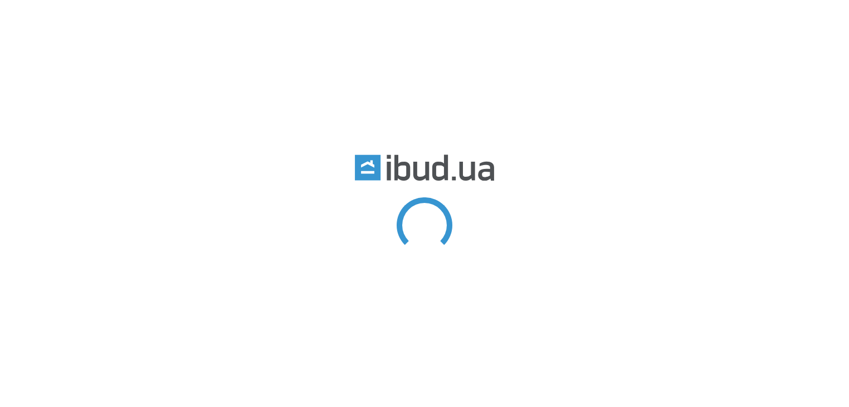
type input "вагонка"
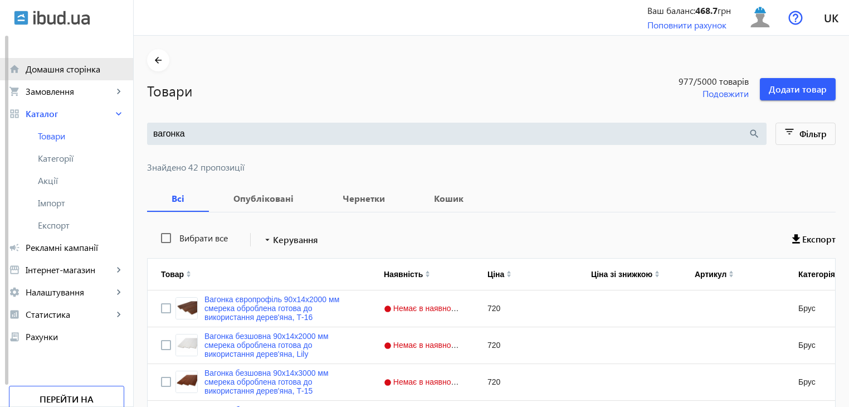
click at [61, 77] on link "home Домашня сторінка" at bounding box center [66, 69] width 133 height 22
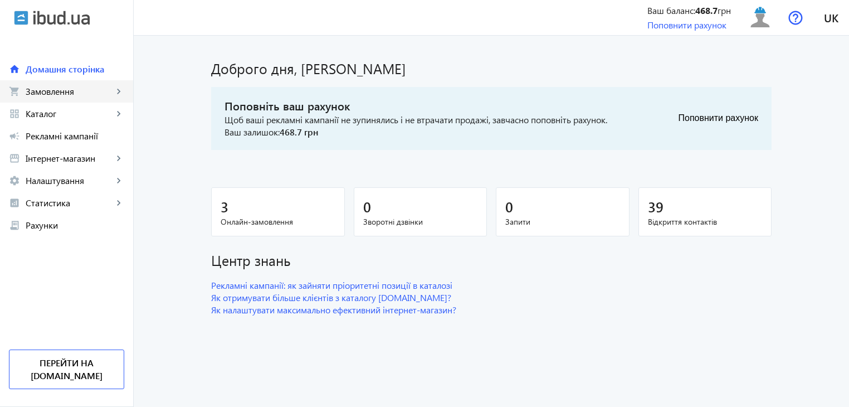
click at [50, 91] on span "Замовлення" at bounding box center [69, 91] width 87 height 11
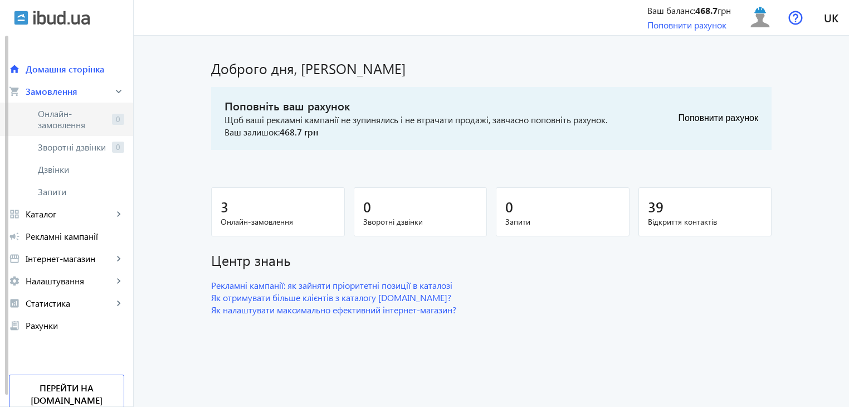
click at [60, 114] on span "Онлайн-замовлення" at bounding box center [73, 119] width 70 height 22
